Goal: Check status: Check status

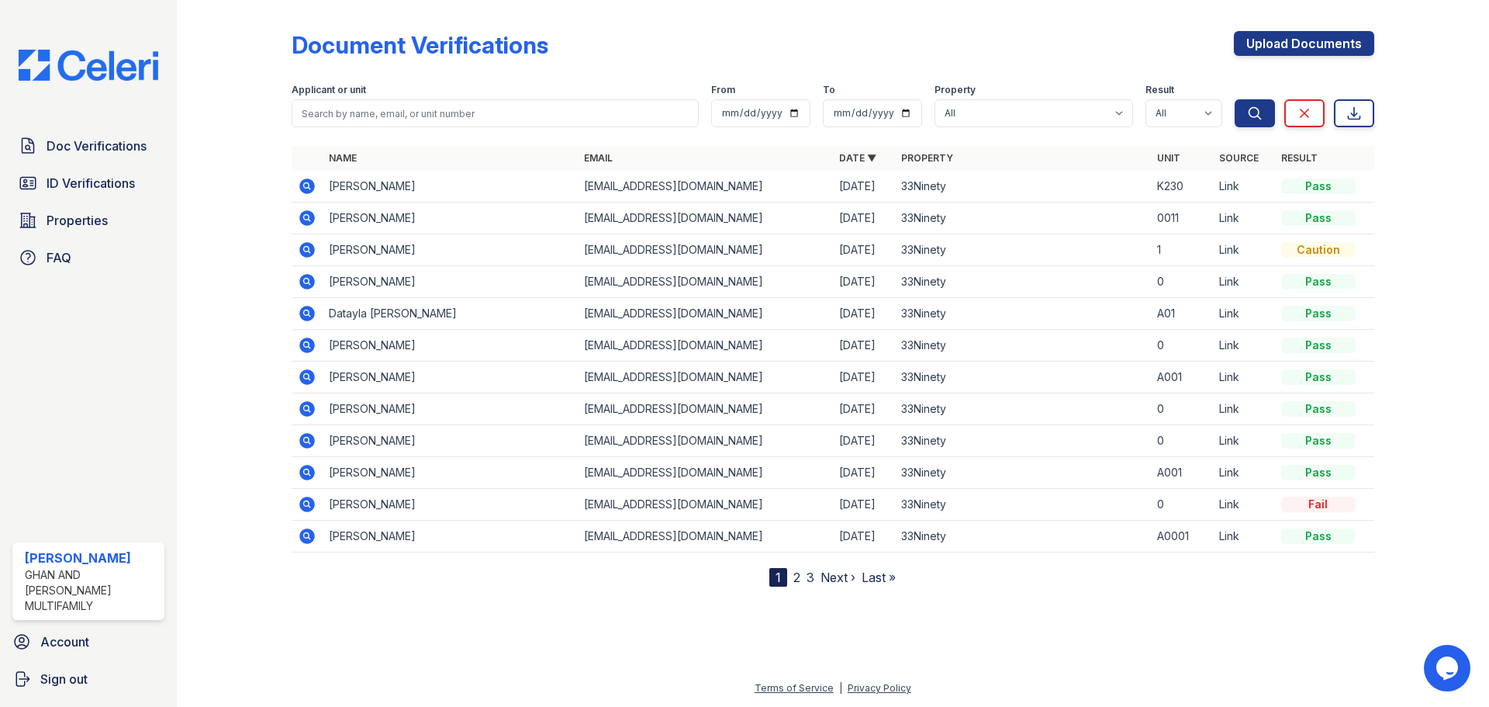
drag, startPoint x: 312, startPoint y: 249, endPoint x: 1246, endPoint y: 231, distance: 934.0
click at [312, 249] on icon at bounding box center [307, 250] width 16 height 16
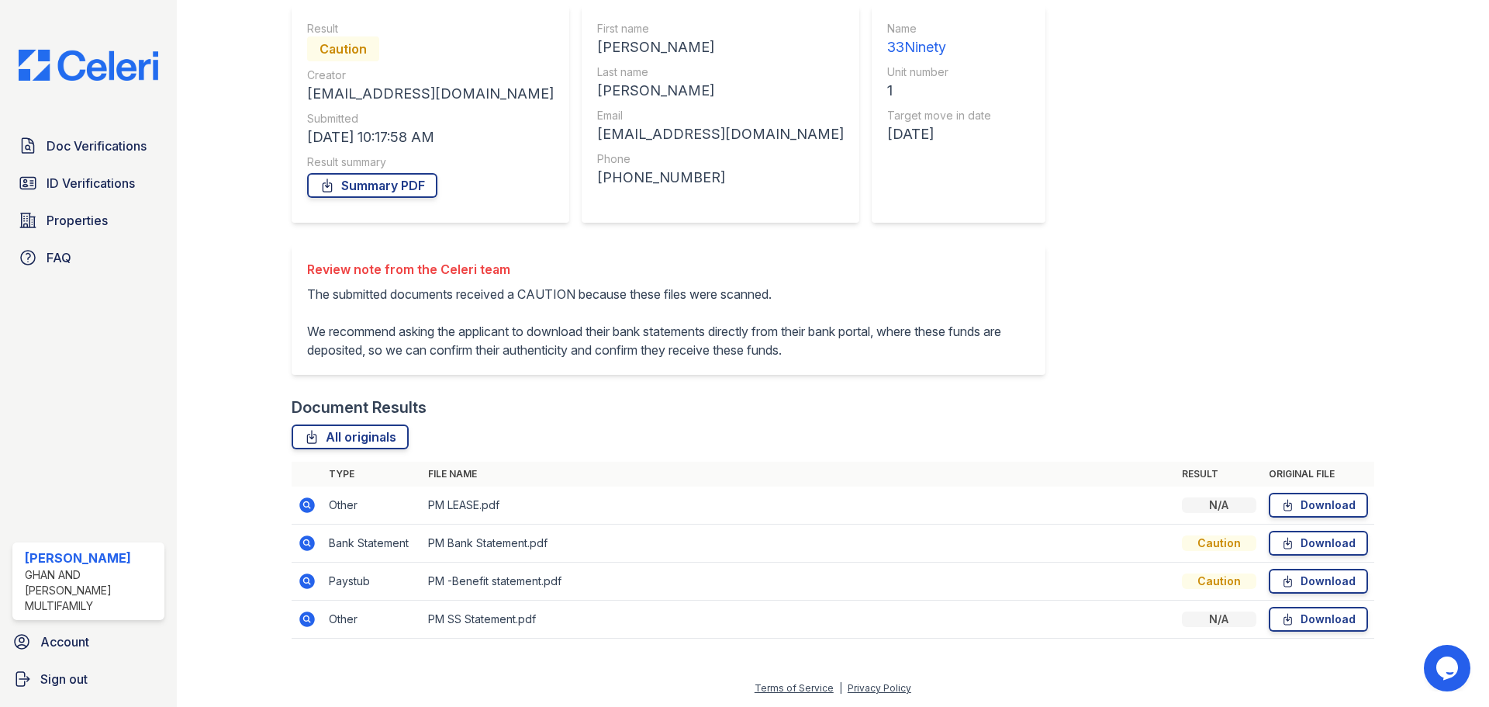
click at [309, 544] on icon at bounding box center [307, 543] width 16 height 16
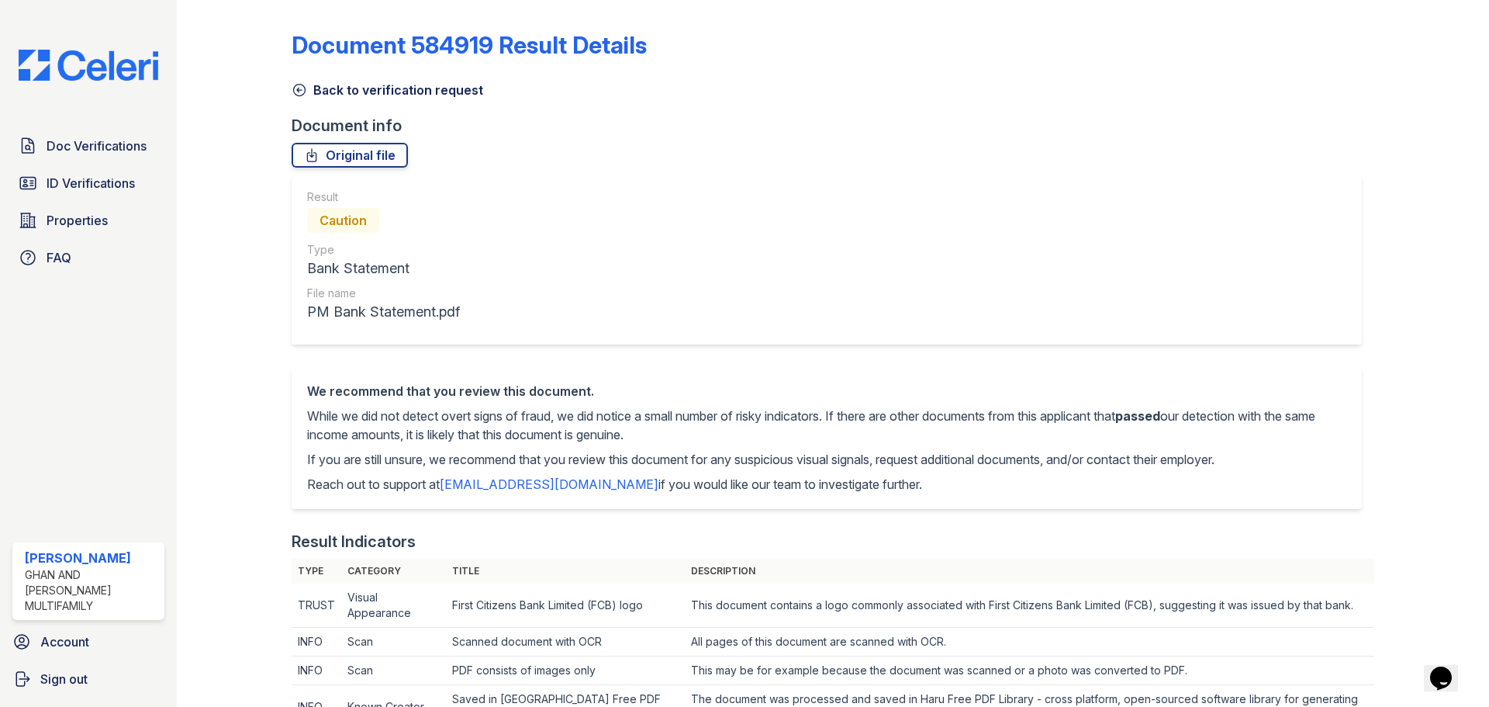
click at [297, 96] on icon at bounding box center [300, 90] width 16 height 16
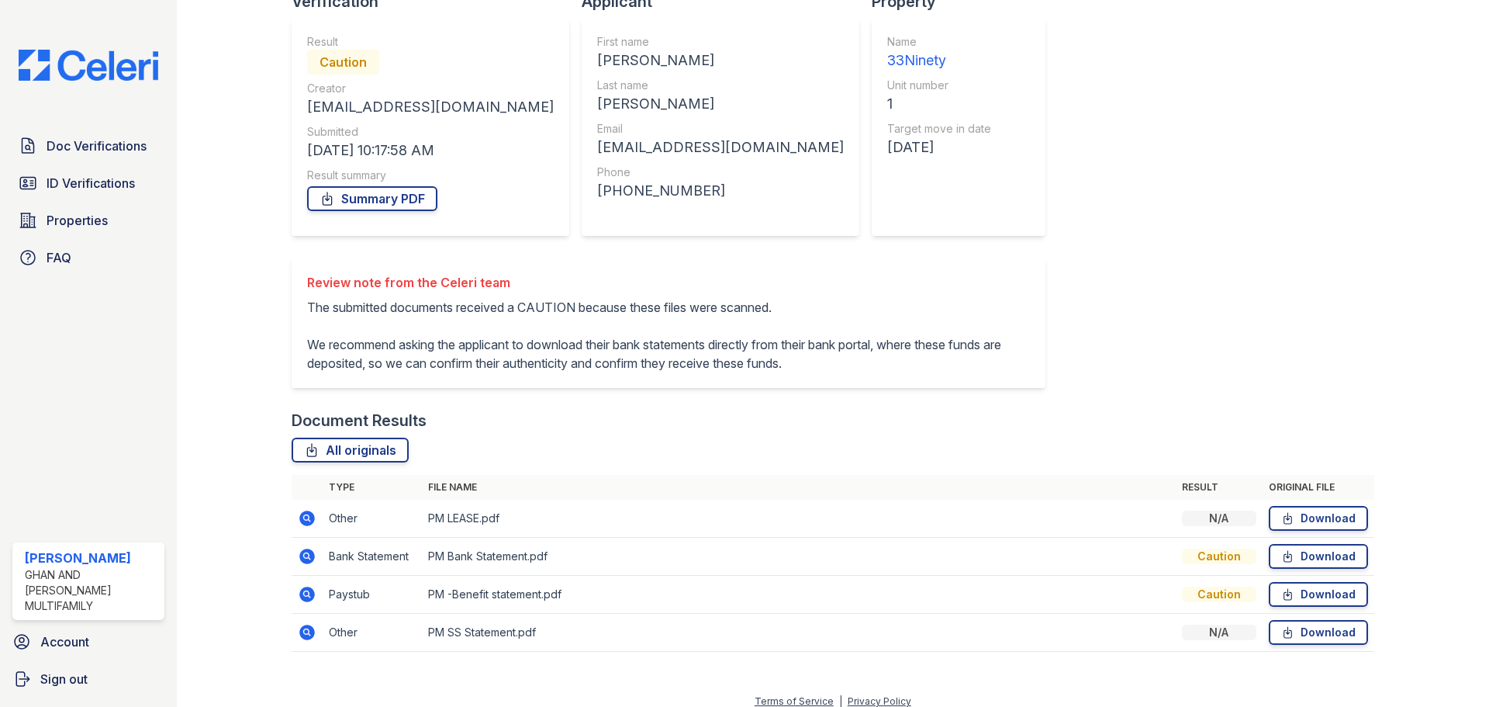
scroll to position [137, 0]
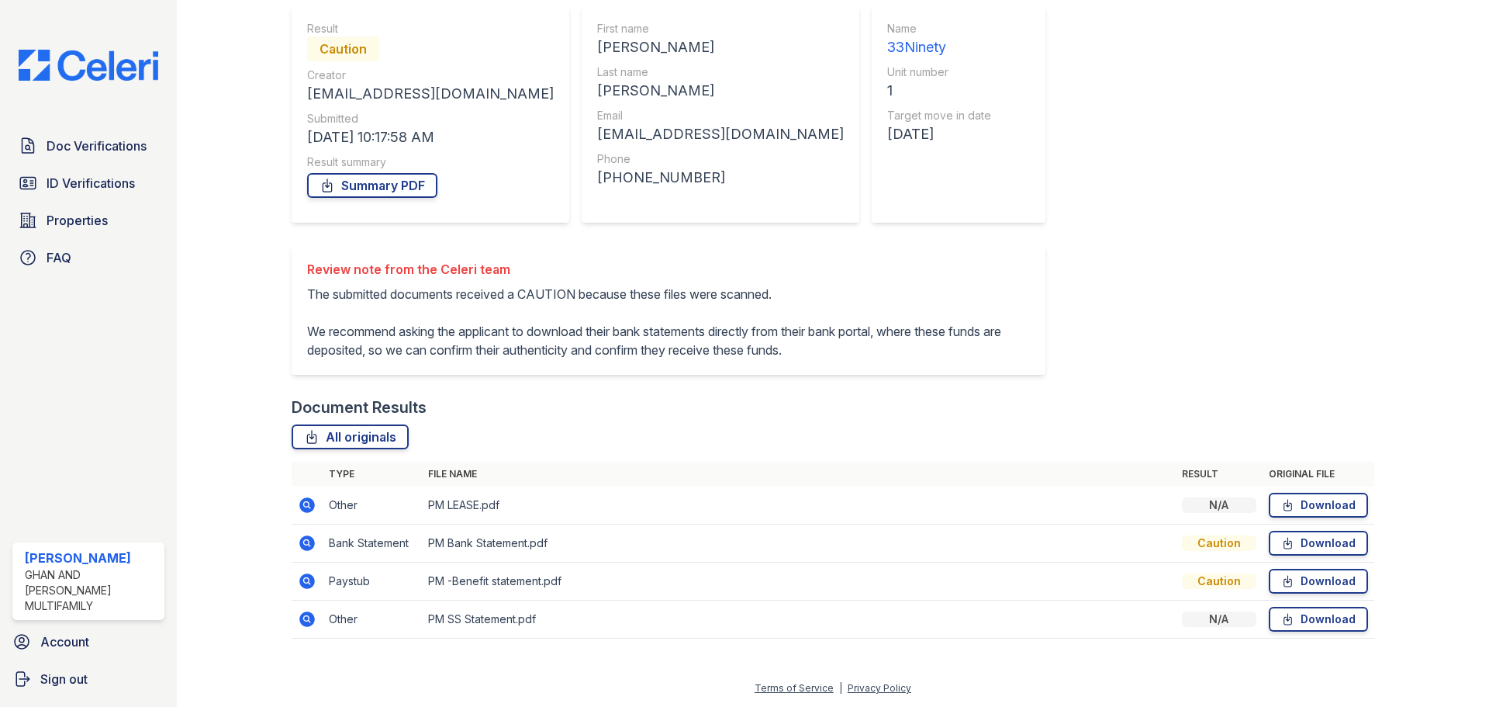
click at [309, 581] on icon at bounding box center [307, 581] width 16 height 16
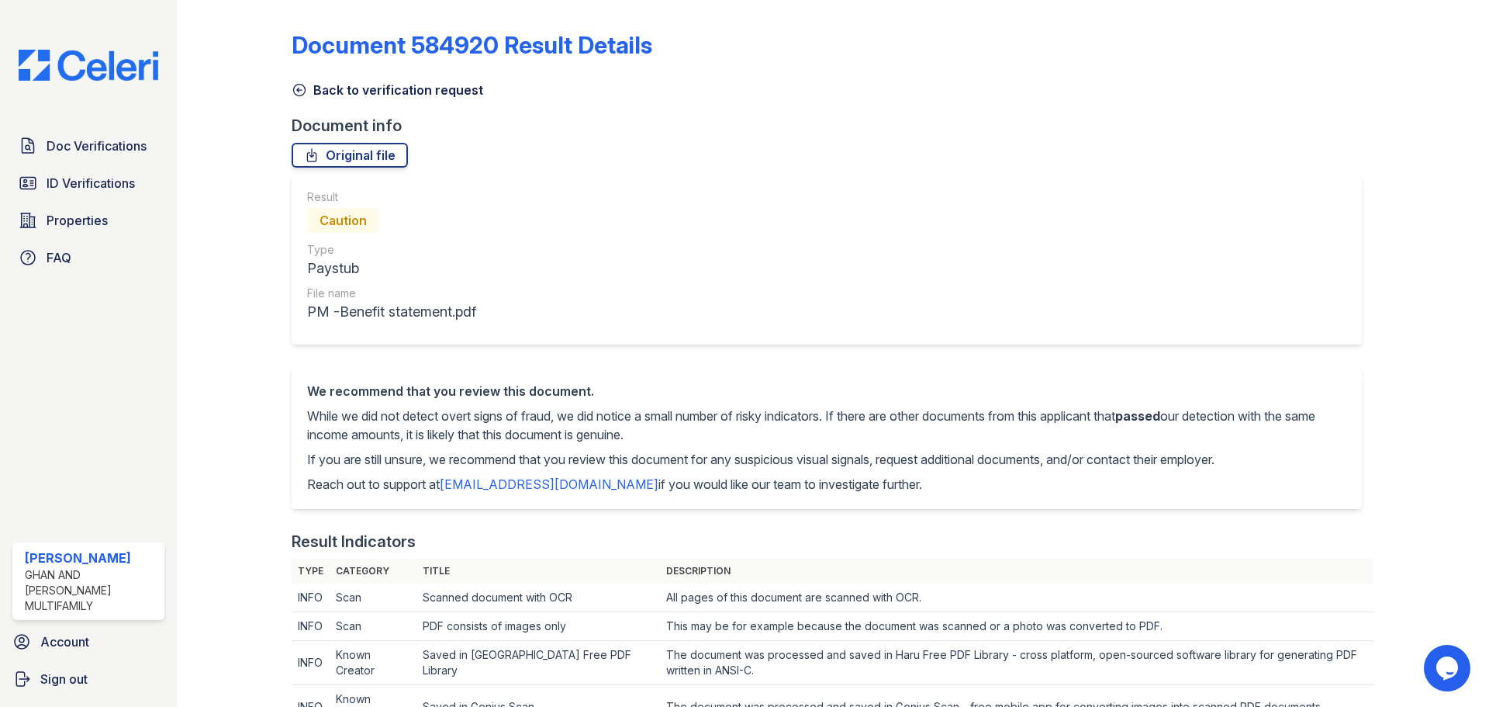
click at [302, 94] on icon at bounding box center [300, 90] width 16 height 16
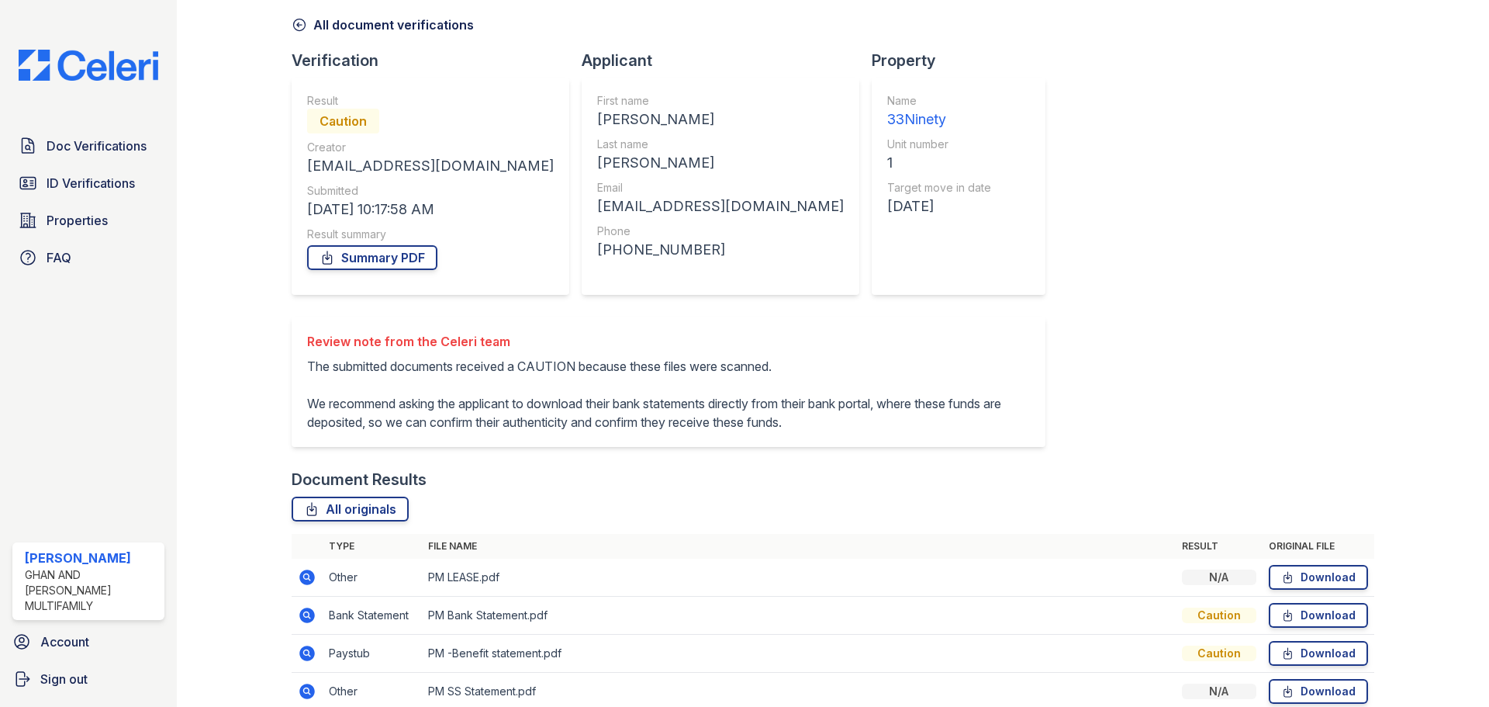
scroll to position [137, 0]
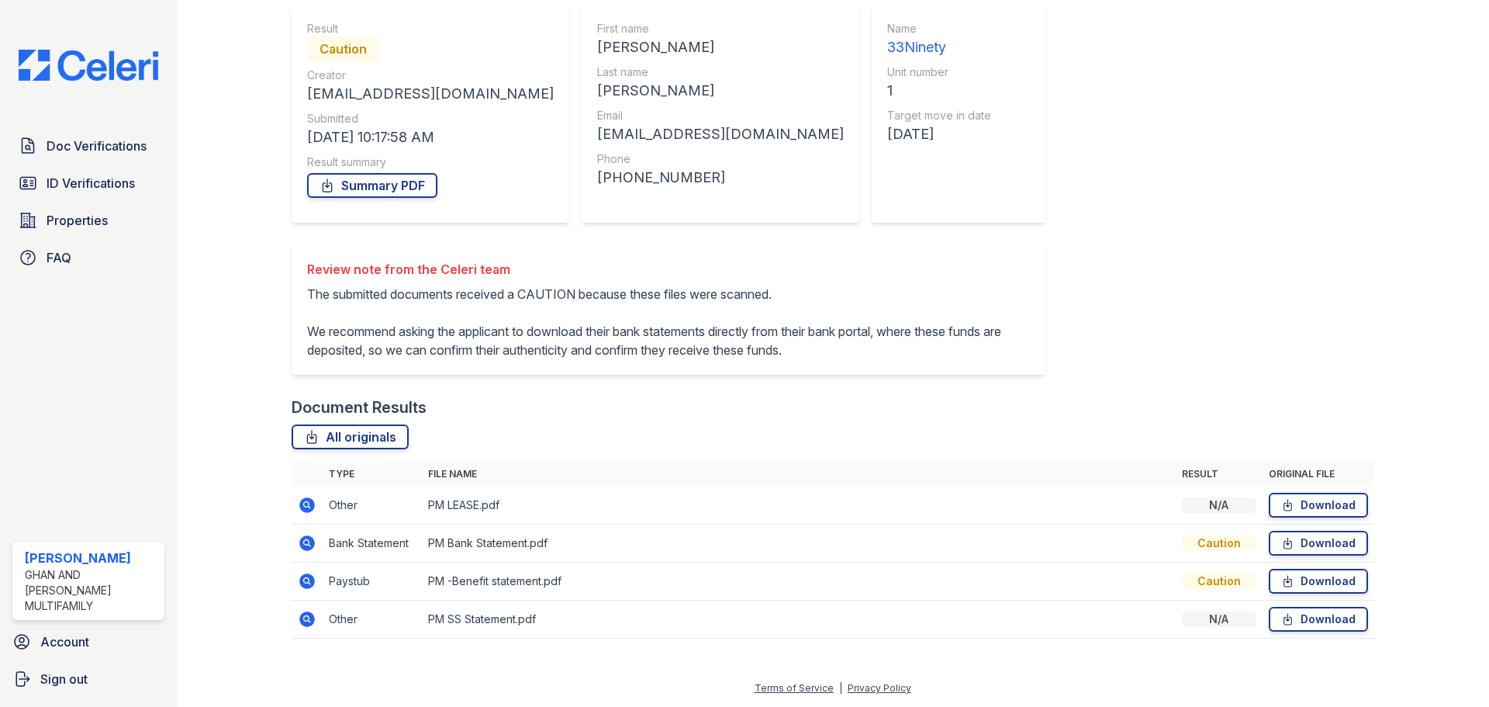
click at [309, 503] on icon at bounding box center [307, 505] width 16 height 16
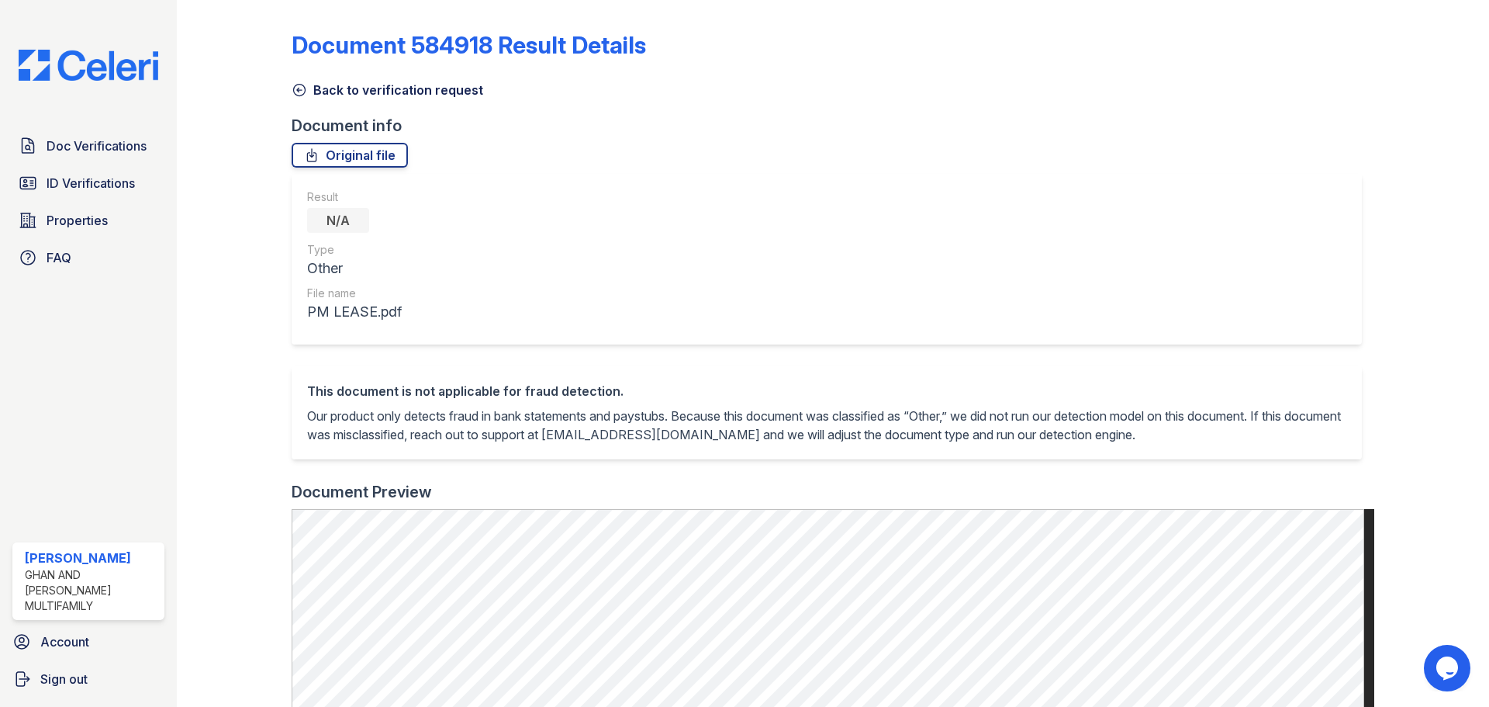
click at [296, 85] on icon at bounding box center [299, 91] width 12 height 12
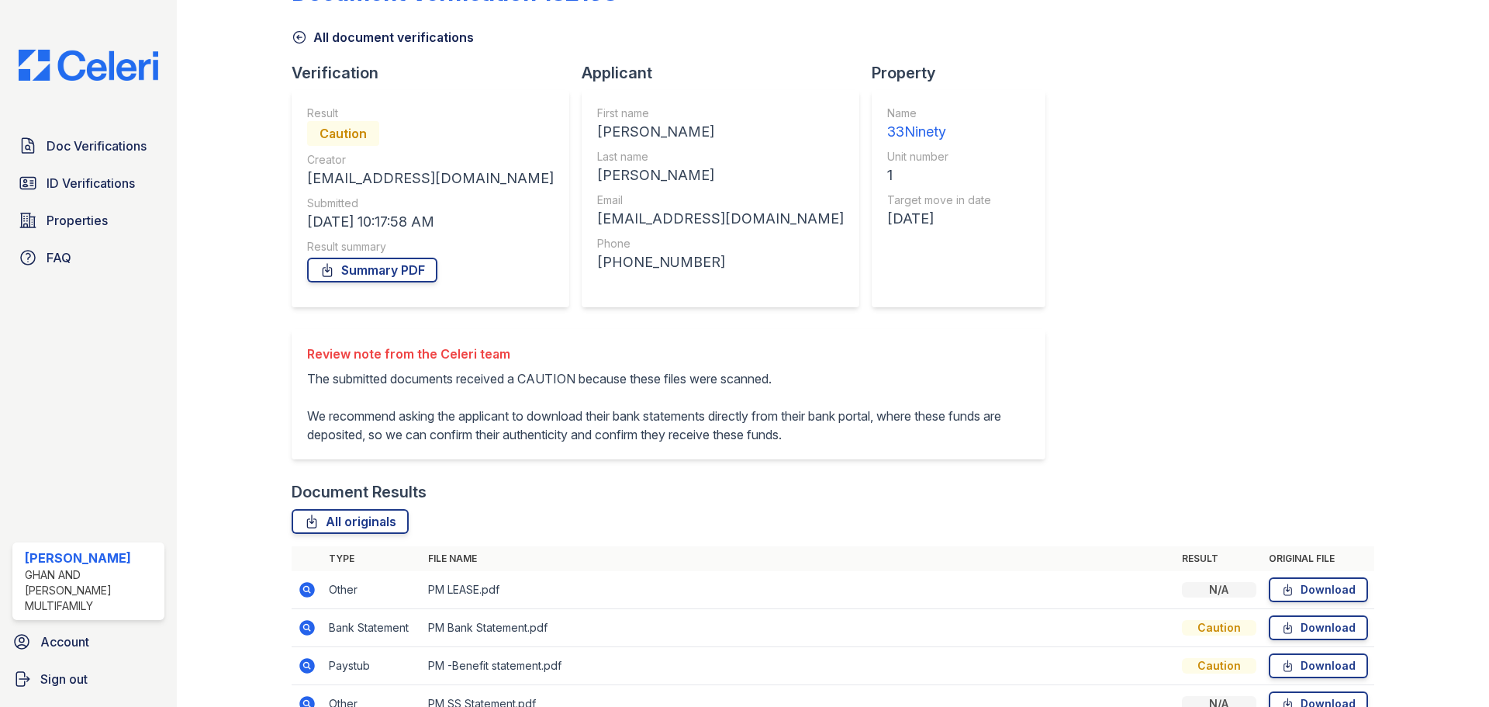
scroll to position [137, 0]
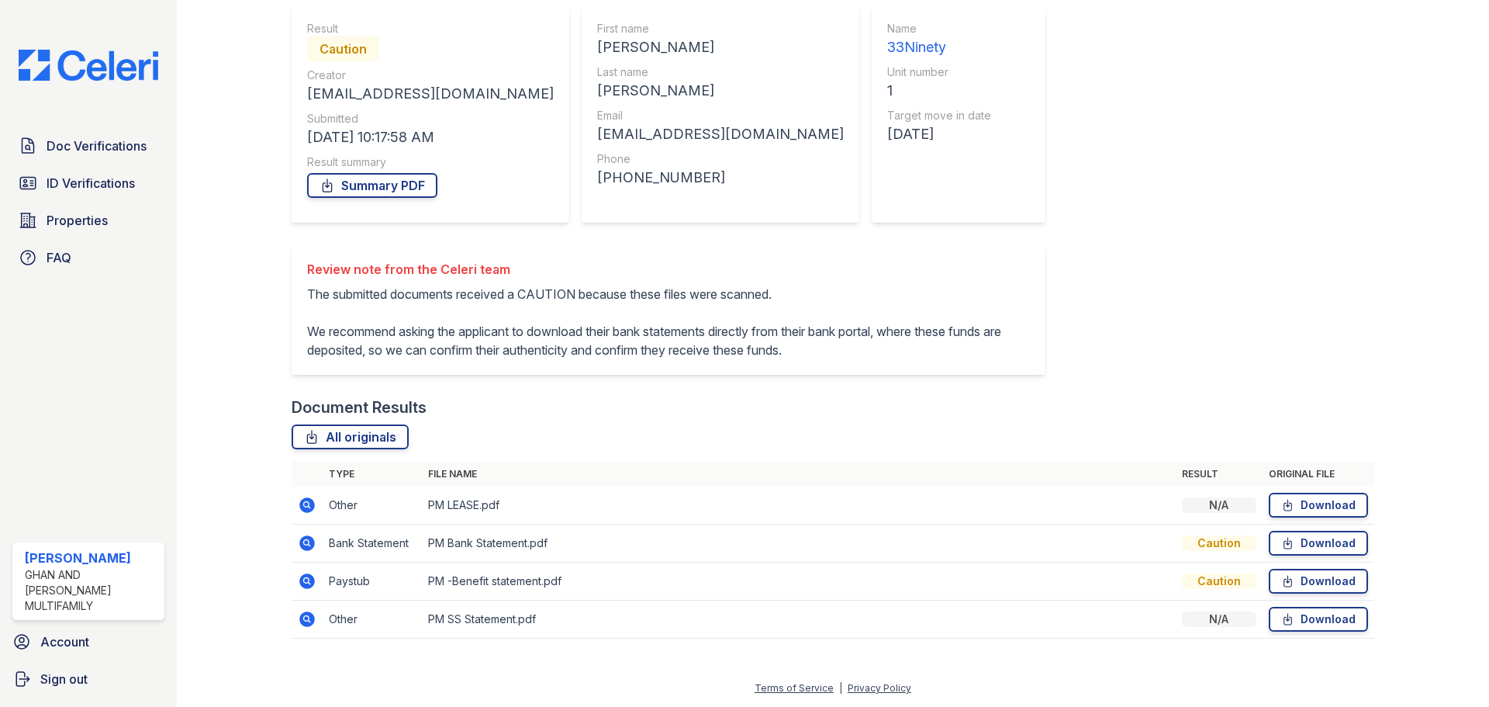
click at [303, 541] on icon at bounding box center [307, 543] width 19 height 19
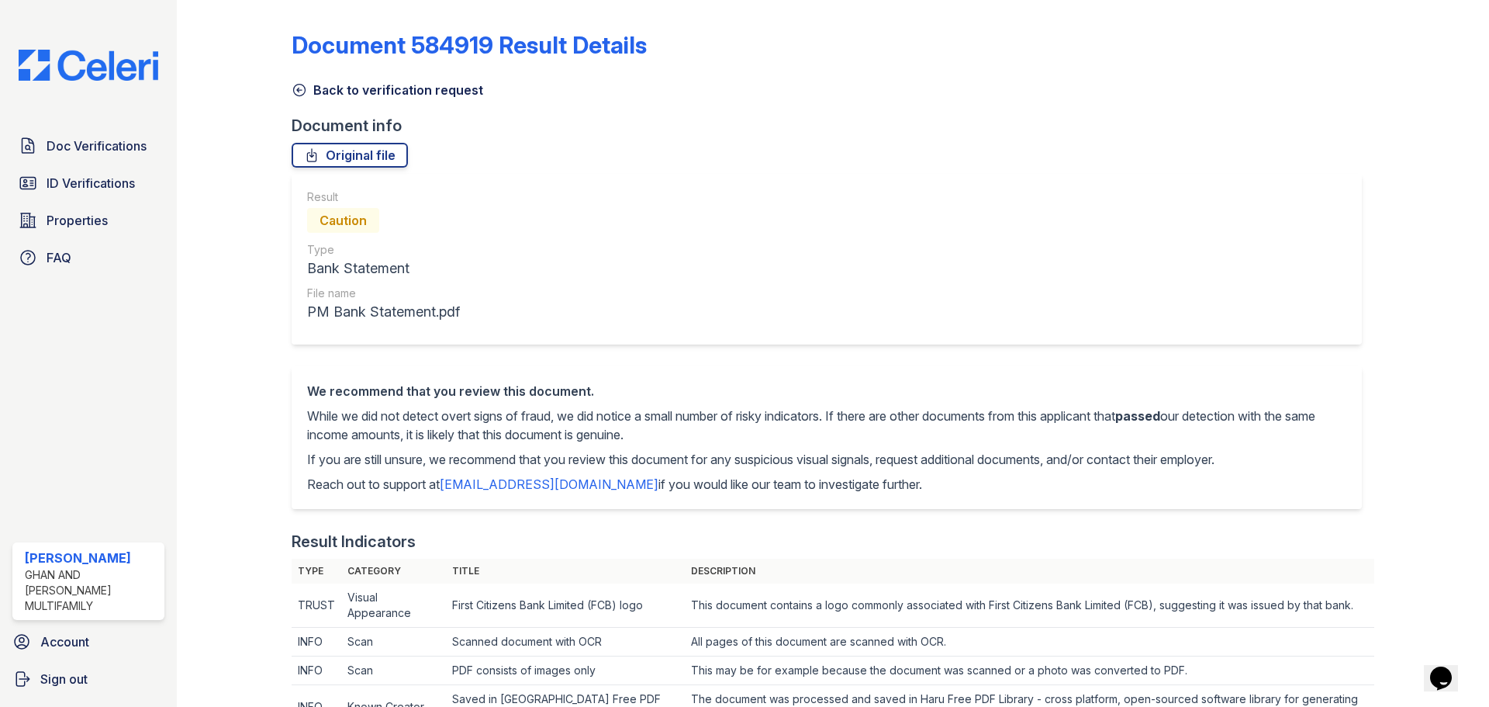
click at [292, 85] on icon at bounding box center [300, 90] width 16 height 16
